Goal: Information Seeking & Learning: Find specific fact

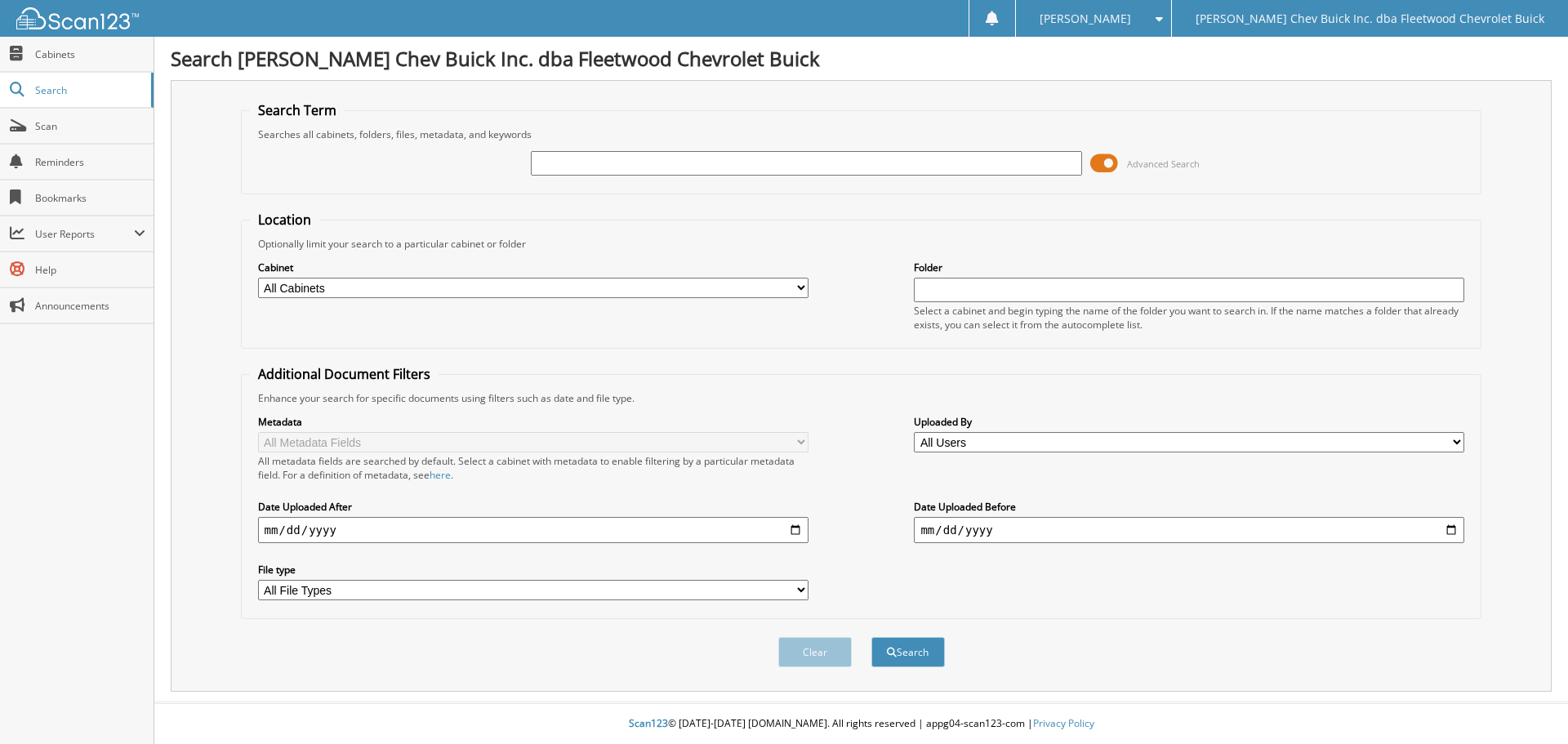
click at [992, 171] on input "text" at bounding box center [806, 164] width 550 height 24
type input "[PERSON_NAME]"
click at [804, 284] on select "All Cabinets A/P BIRD DOG REF'S BUYBACKS CONTRACTS/AGREEMENTS DEAL JACKETS DEAL…" at bounding box center [534, 288] width 550 height 20
select select "10316"
click at [258, 278] on select "All Cabinets A/P BIRD DOG REF'S BUYBACKS CONTRACTS/AGREEMENTS DEAL JACKETS DEAL…" at bounding box center [534, 288] width 550 height 20
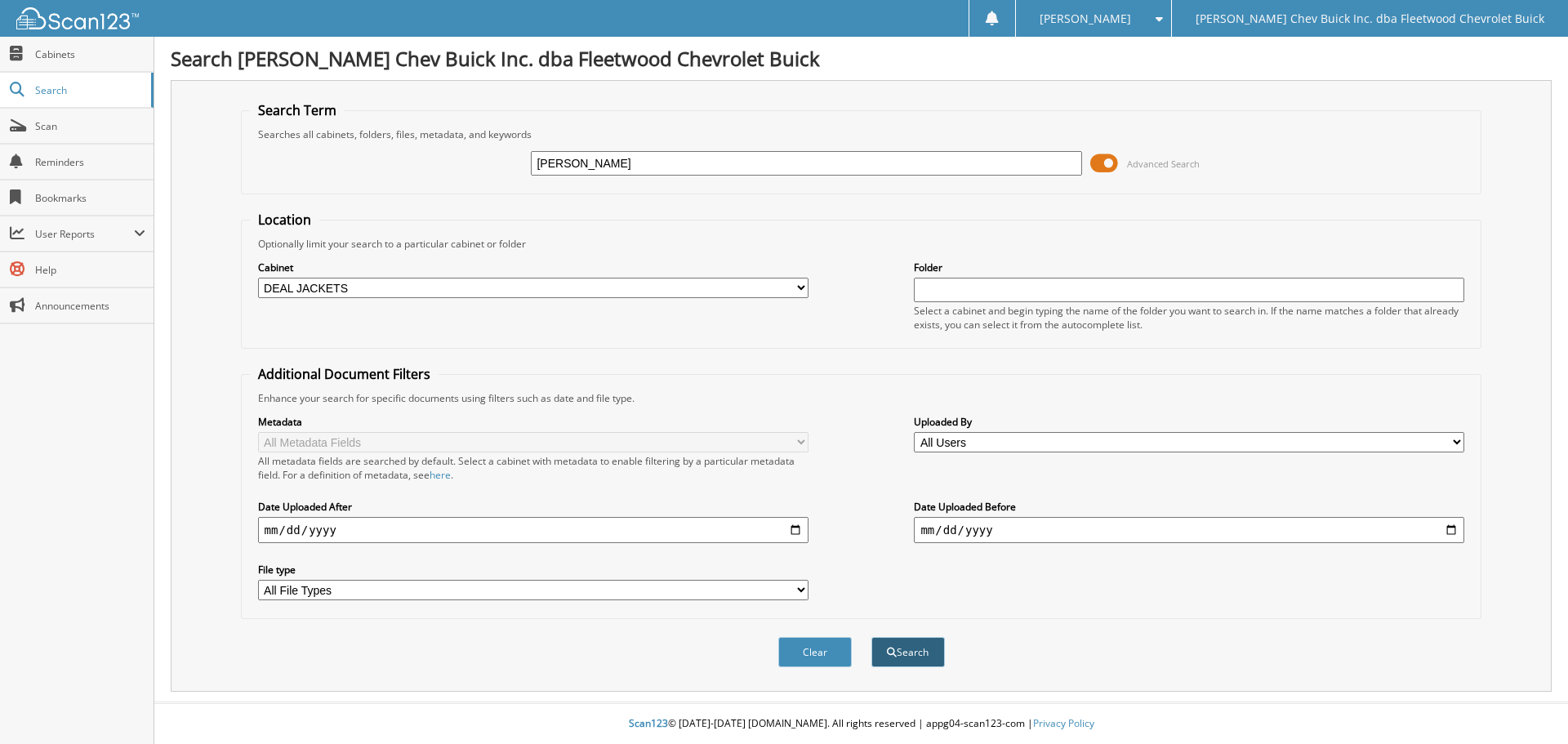
click at [924, 656] on button "Search" at bounding box center [908, 652] width 73 height 31
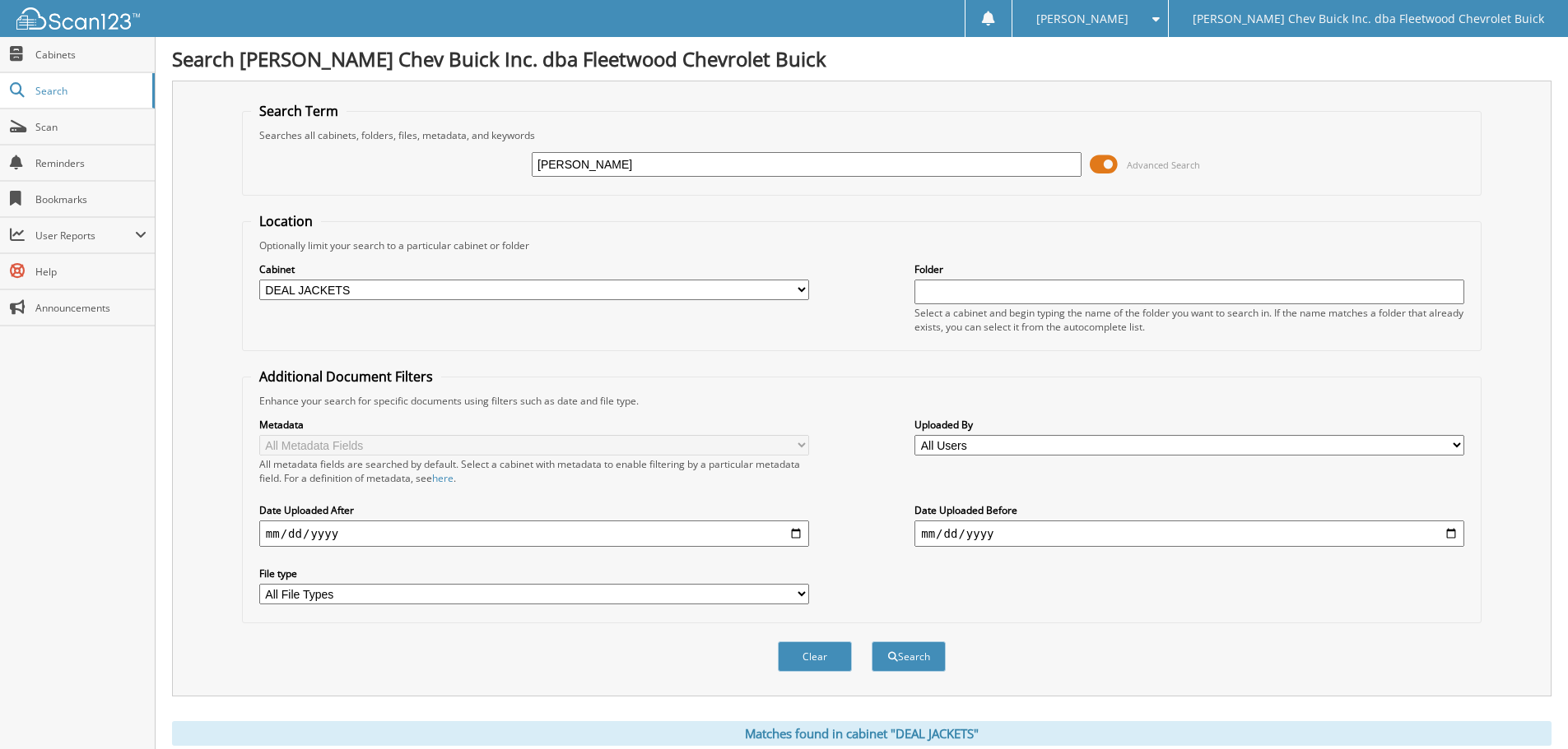
click at [682, 105] on fieldset "Search Term Searches all cabinets, folders, files, metadata, and keywords charl…" at bounding box center [861, 149] width 1239 height 94
